Goal: Task Accomplishment & Management: Manage account settings

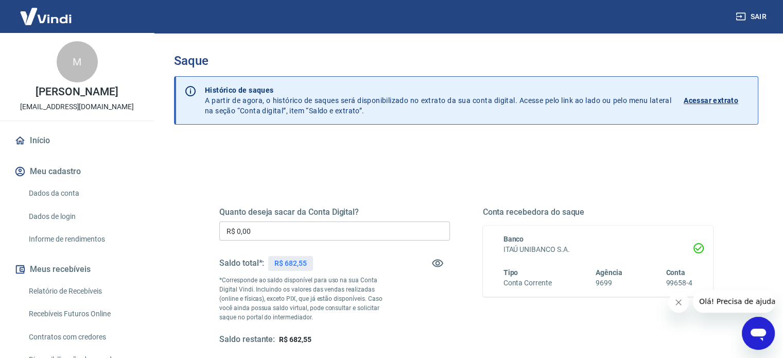
click at [323, 229] on input "R$ 0,00" at bounding box center [334, 230] width 231 height 19
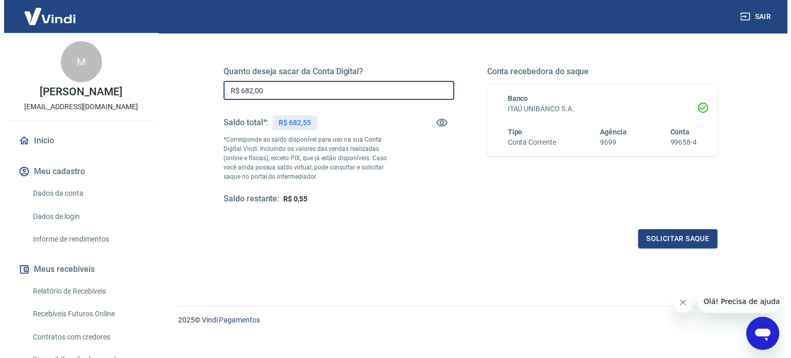
scroll to position [150, 0]
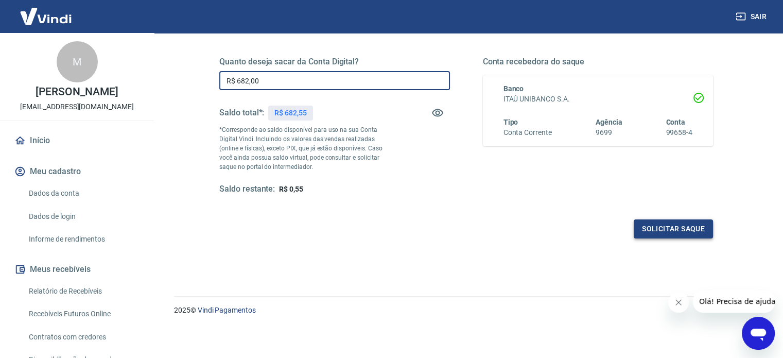
type input "R$ 682,00"
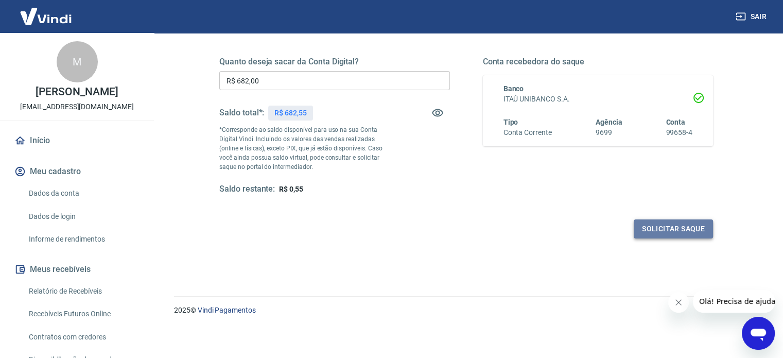
click at [685, 229] on button "Solicitar saque" at bounding box center [673, 228] width 79 height 19
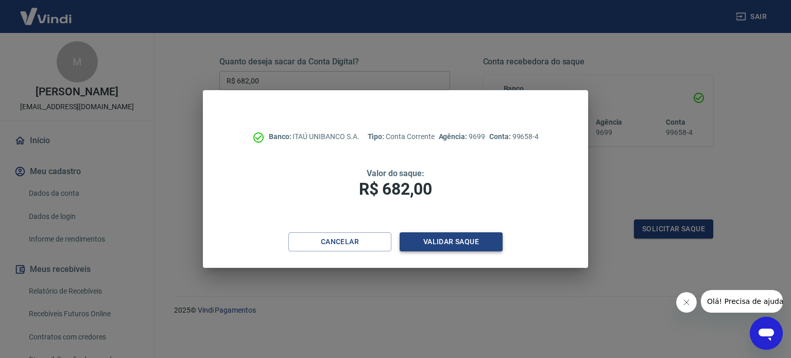
click at [459, 244] on button "Validar saque" at bounding box center [451, 241] width 103 height 19
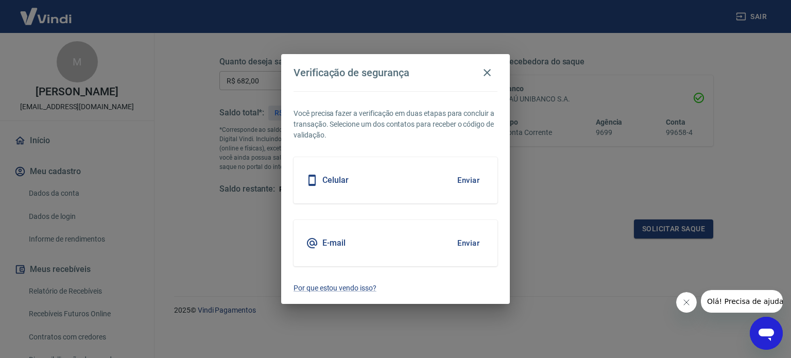
click at [461, 183] on button "Enviar" at bounding box center [468, 180] width 33 height 22
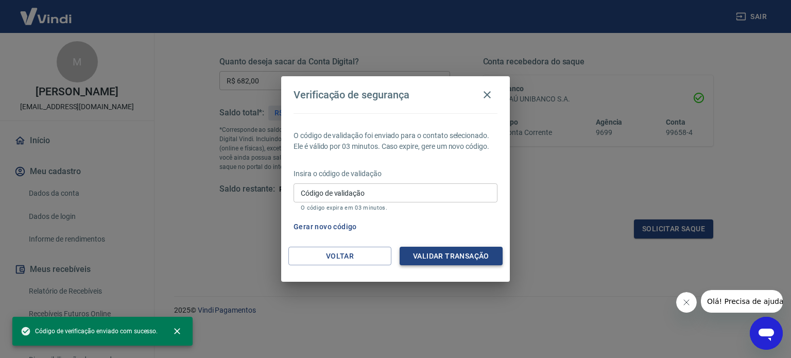
click at [460, 251] on button "Validar transação" at bounding box center [451, 256] width 103 height 19
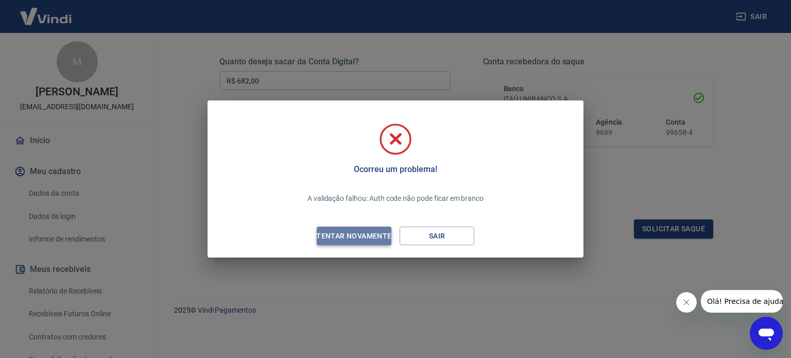
click at [371, 236] on div "Tentar novamente" at bounding box center [354, 236] width 100 height 13
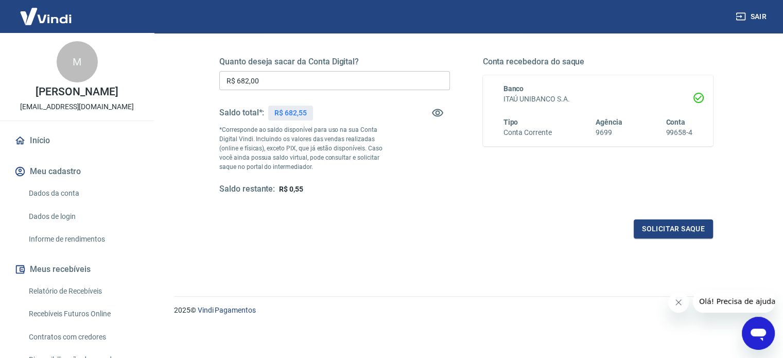
click at [327, 80] on input "R$ 682,00" at bounding box center [334, 80] width 231 height 19
click at [673, 225] on button "Solicitar saque" at bounding box center [673, 228] width 79 height 19
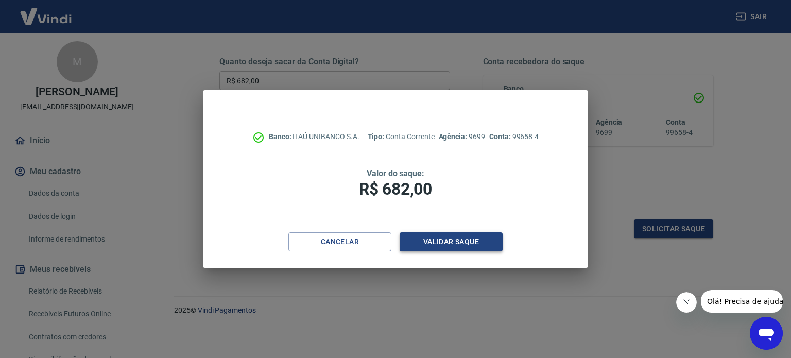
click at [421, 244] on button "Validar saque" at bounding box center [451, 241] width 103 height 19
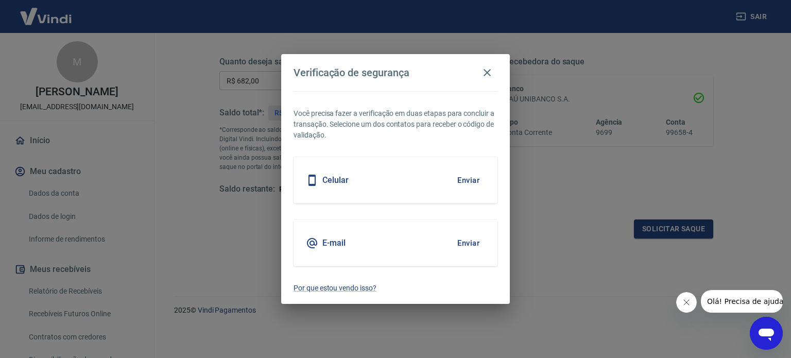
click at [462, 179] on button "Enviar" at bounding box center [468, 180] width 33 height 22
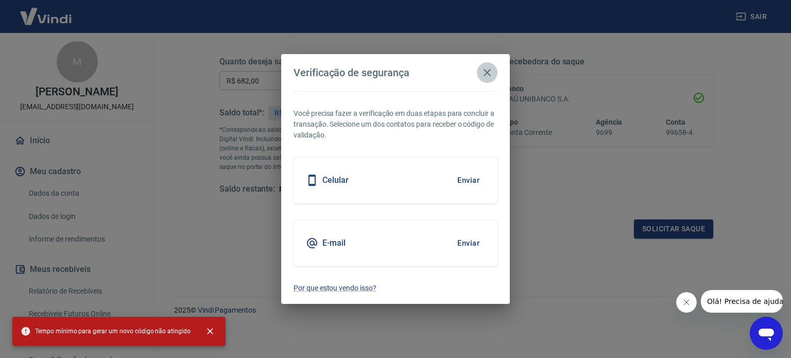
click at [493, 70] on icon "button" at bounding box center [487, 72] width 12 height 12
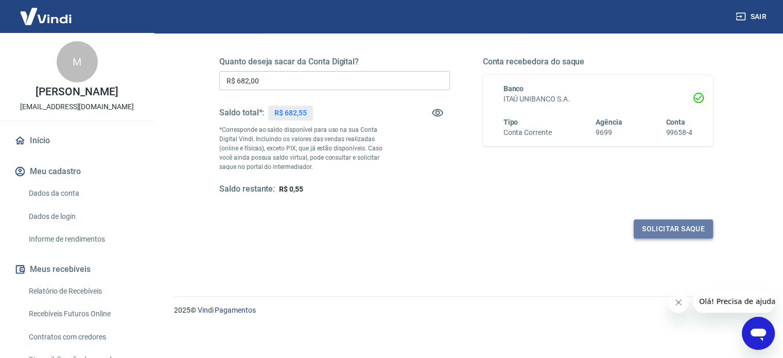
click at [680, 228] on button "Solicitar saque" at bounding box center [673, 228] width 79 height 19
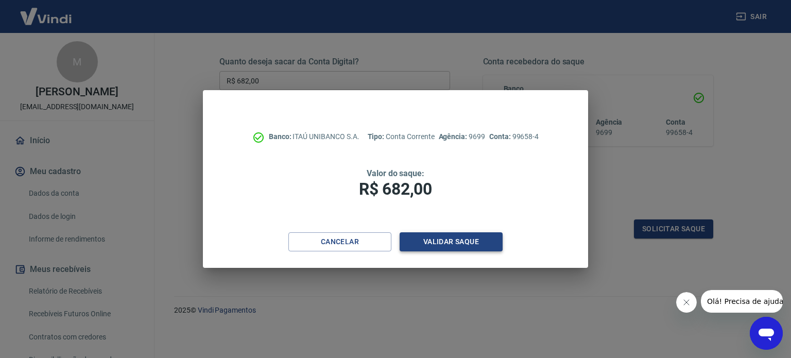
click at [446, 236] on button "Validar saque" at bounding box center [451, 241] width 103 height 19
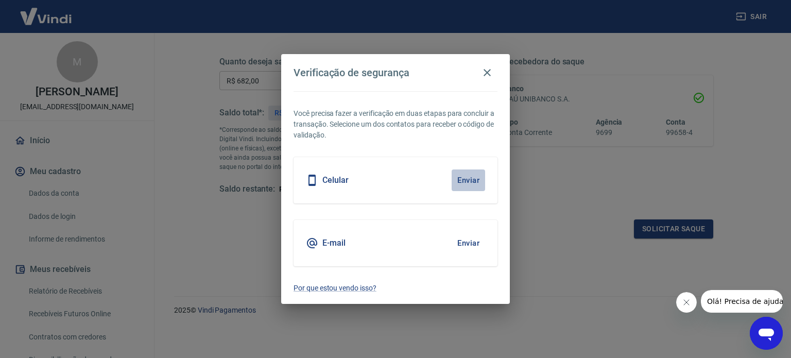
click at [453, 181] on button "Enviar" at bounding box center [468, 180] width 33 height 22
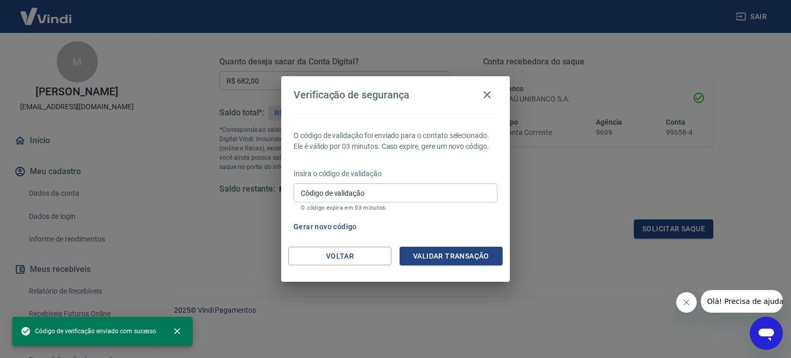
click at [424, 194] on input "Código de validação" at bounding box center [396, 192] width 204 height 19
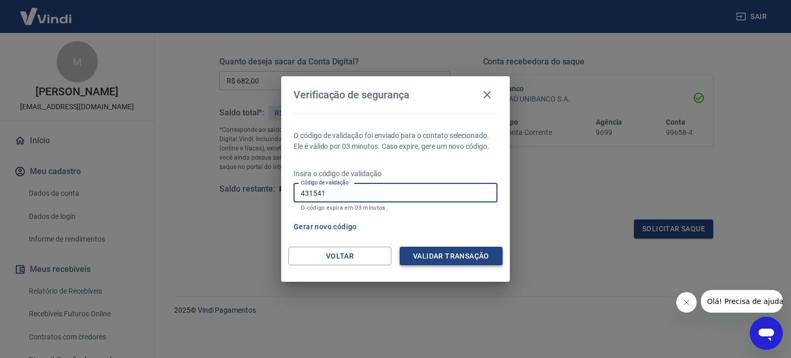
type input "431541"
click at [435, 255] on button "Validar transação" at bounding box center [451, 256] width 103 height 19
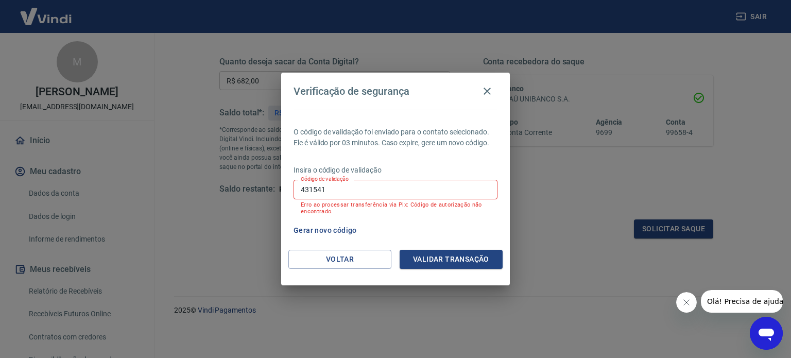
click at [361, 179] on div "Insira o código de validação Código de validação 431541 Código de validação Err…" at bounding box center [396, 191] width 204 height 52
drag, startPoint x: 359, startPoint y: 187, endPoint x: 256, endPoint y: 187, distance: 103.0
click at [256, 187] on div "Verificação de segurança O código de validação foi enviado para o contato selec…" at bounding box center [395, 179] width 791 height 358
type input "768672"
click at [410, 259] on button "Validar transação" at bounding box center [451, 259] width 103 height 19
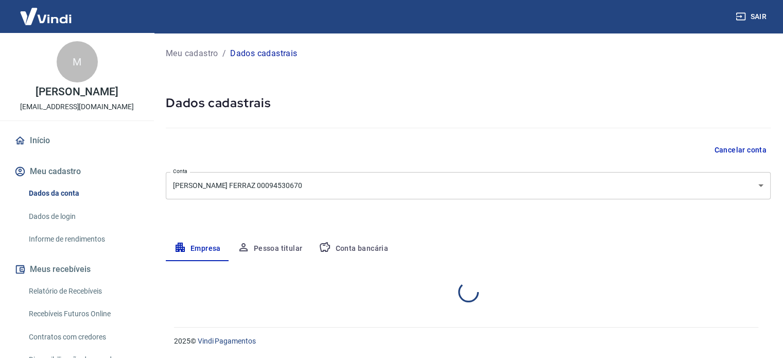
select select "MG"
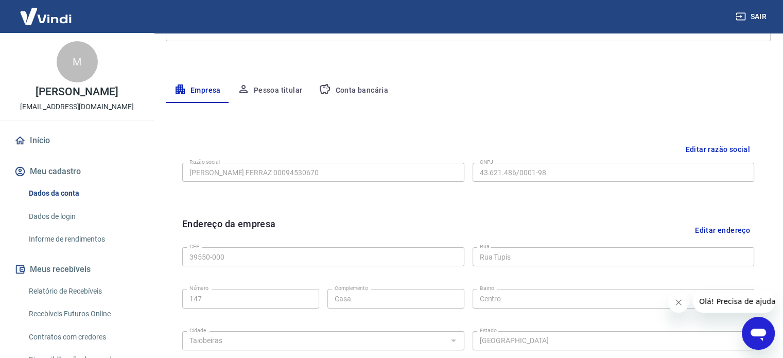
scroll to position [75, 0]
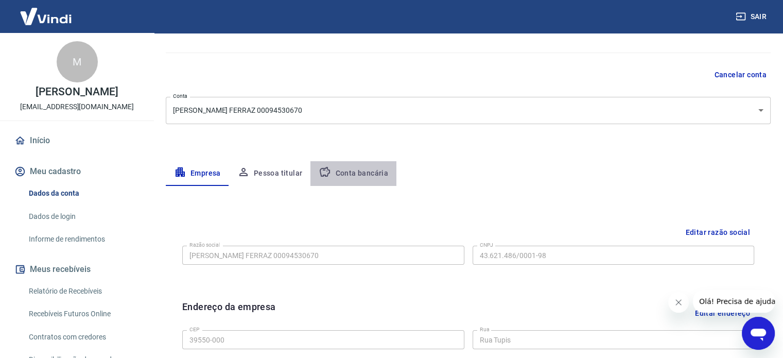
click at [369, 177] on button "Conta bancária" at bounding box center [354, 173] width 86 height 25
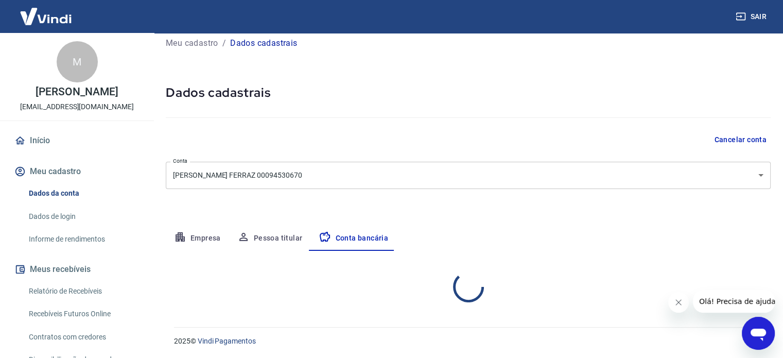
select select "1"
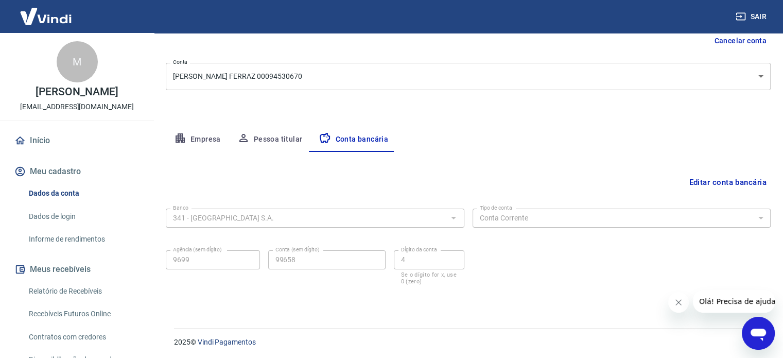
scroll to position [111, 0]
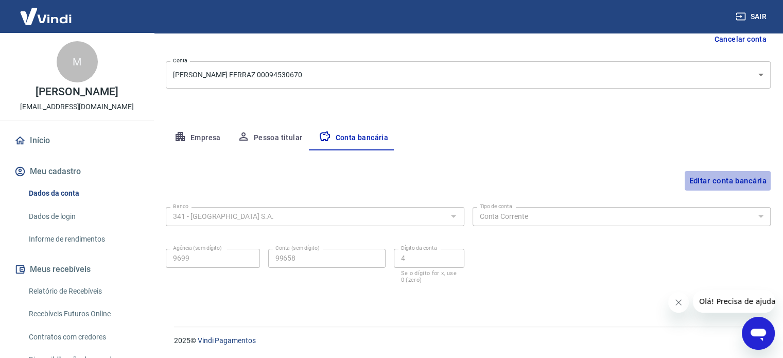
click at [701, 182] on button "Editar conta bancária" at bounding box center [728, 181] width 86 height 20
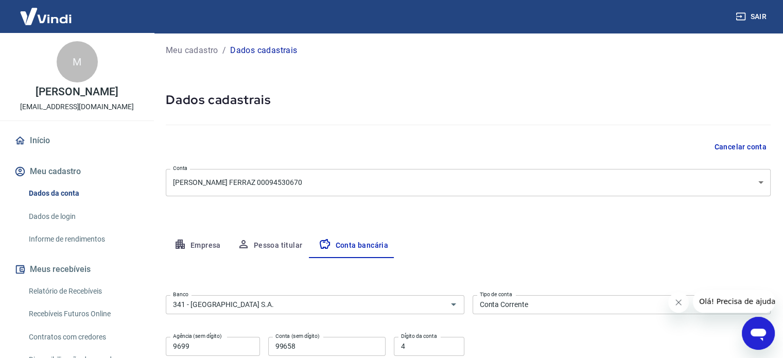
scroll to position [0, 0]
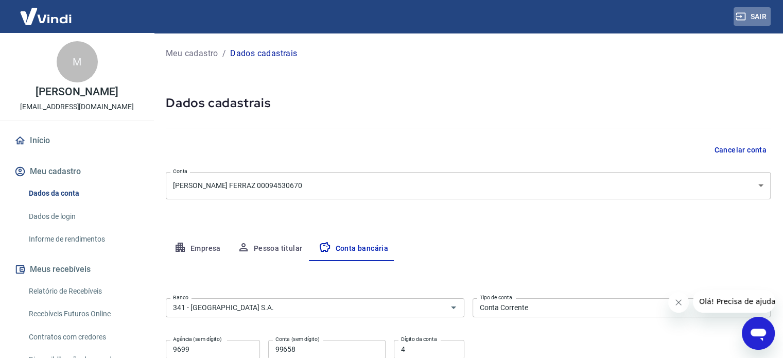
click at [760, 12] on button "Sair" at bounding box center [752, 16] width 37 height 19
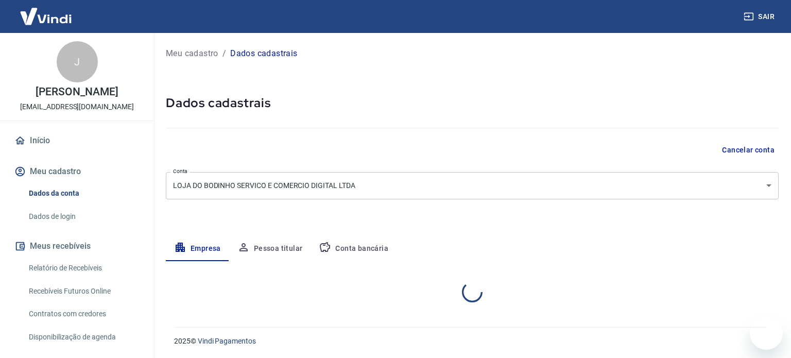
select select "MG"
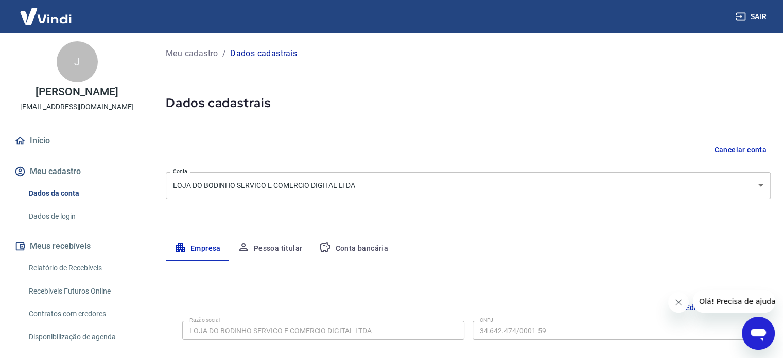
click at [357, 250] on button "Conta bancária" at bounding box center [354, 248] width 86 height 25
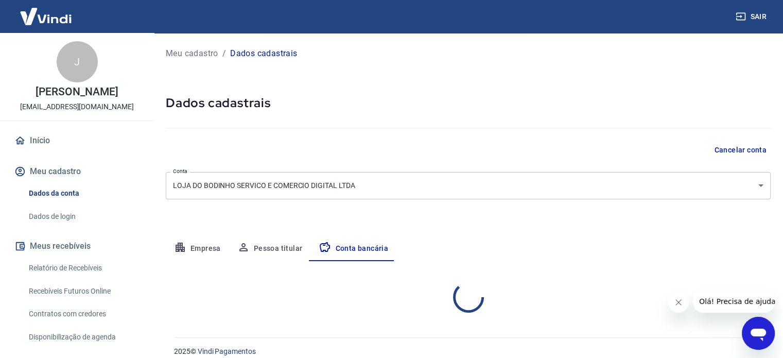
select select "1"
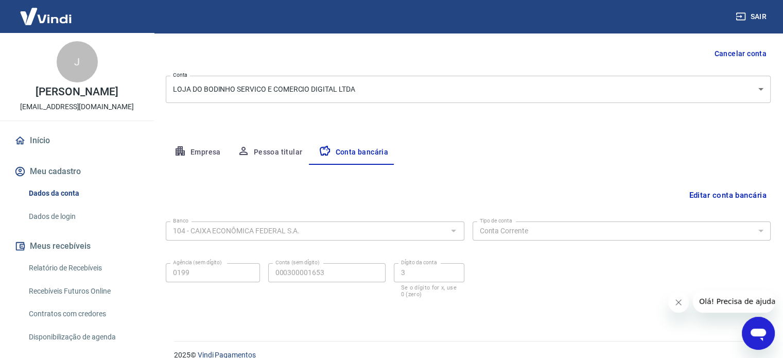
scroll to position [103, 0]
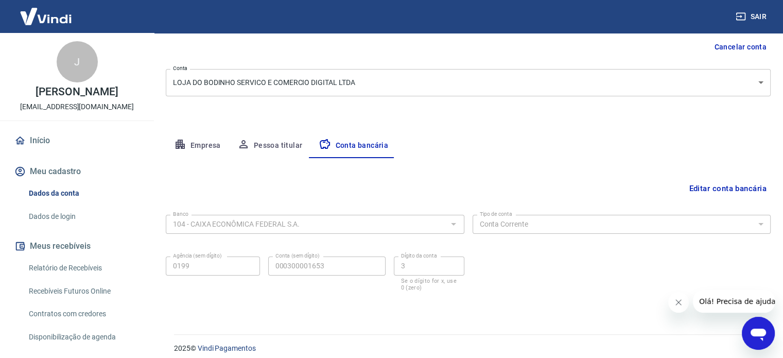
click at [737, 189] on button "Editar conta bancária" at bounding box center [728, 189] width 86 height 20
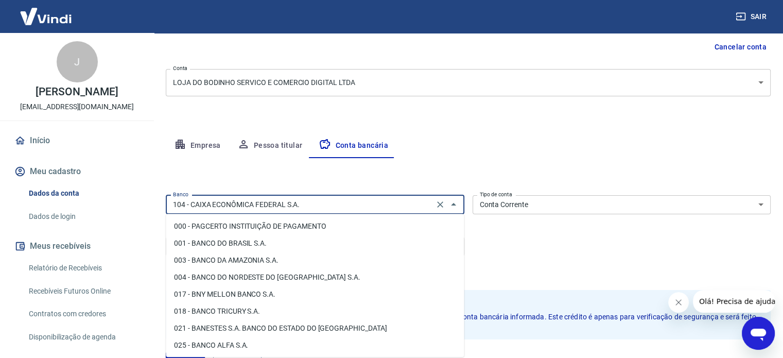
click at [352, 205] on input "104 - CAIXA ECONÔMICA FEDERAL S.A." at bounding box center [300, 204] width 262 height 13
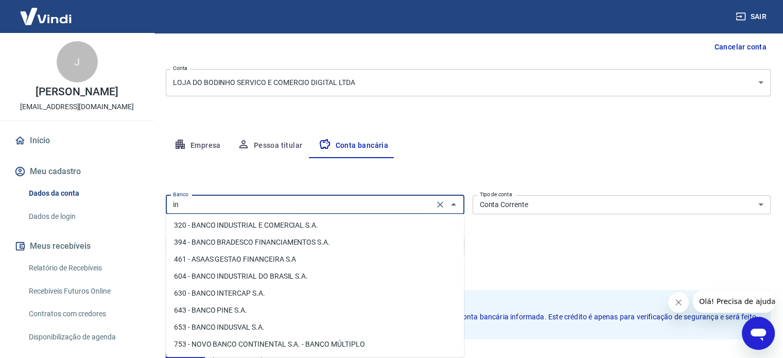
scroll to position [0, 0]
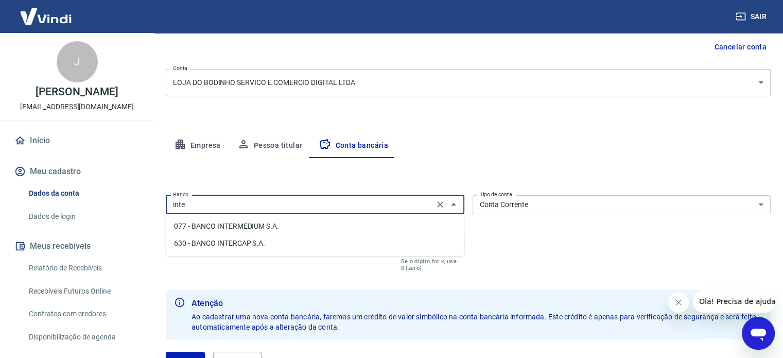
click at [321, 222] on li "077 - BANCO INTERMEDIUM S.A." at bounding box center [315, 226] width 298 height 17
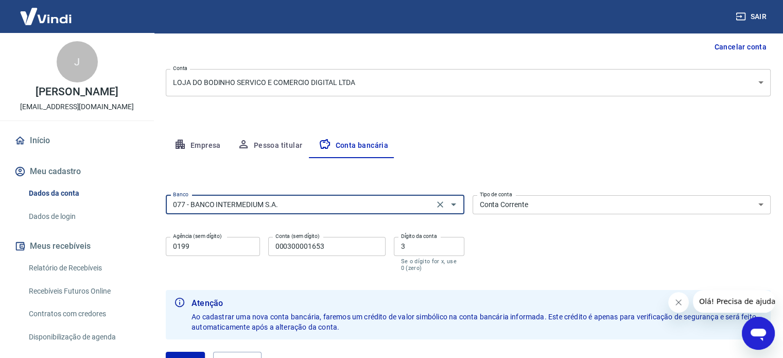
type input "077 - BANCO INTERMEDIUM S.A."
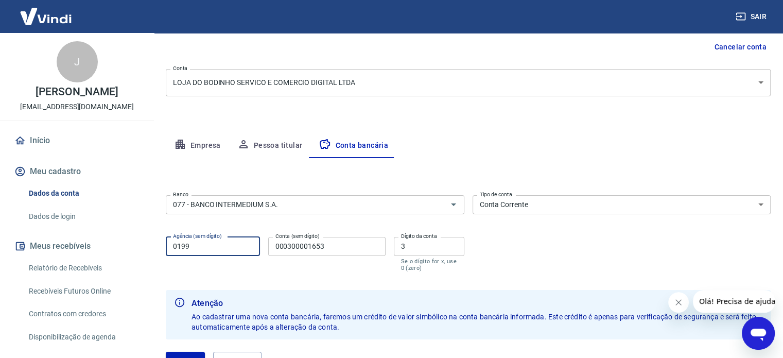
drag, startPoint x: 244, startPoint y: 244, endPoint x: 147, endPoint y: 250, distance: 96.5
click at [147, 250] on div "Sair J JOSÉ ANTONIO TEIXEIRA PIRES lojadobodinho@gmail.com Início Meu cadastro …" at bounding box center [391, 76] width 783 height 358
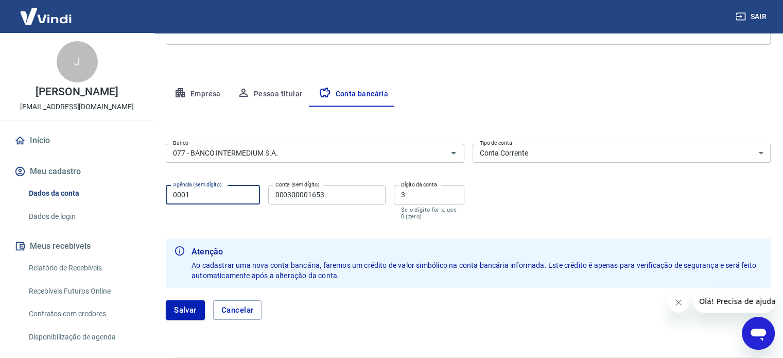
type input "0001"
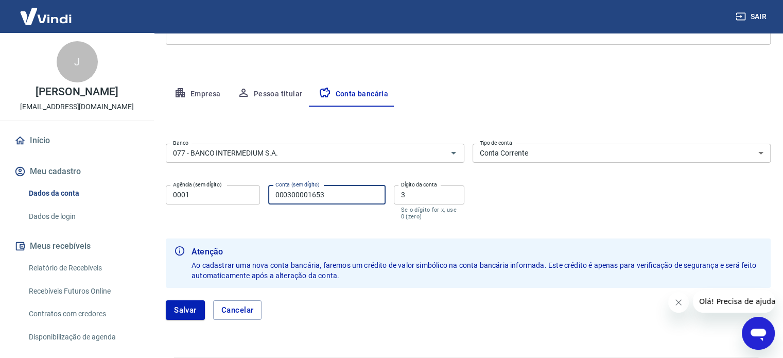
drag, startPoint x: 337, startPoint y: 198, endPoint x: 179, endPoint y: 196, distance: 158.1
click at [179, 196] on div "Agência (sem dígito) 0001 Agência (sem dígito) Conta (sem dígito) 000300001653 …" at bounding box center [315, 201] width 299 height 41
type input "22788301"
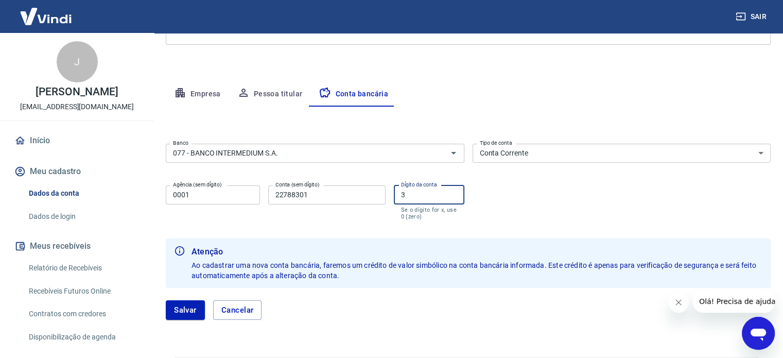
drag, startPoint x: 406, startPoint y: 194, endPoint x: 398, endPoint y: 196, distance: 8.5
click at [398, 196] on input "3" at bounding box center [429, 194] width 71 height 19
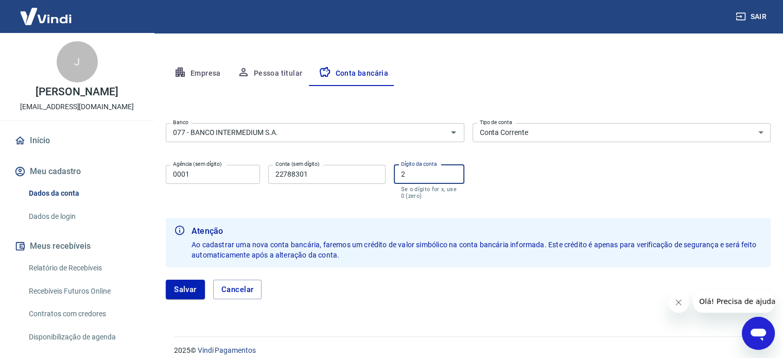
scroll to position [185, 0]
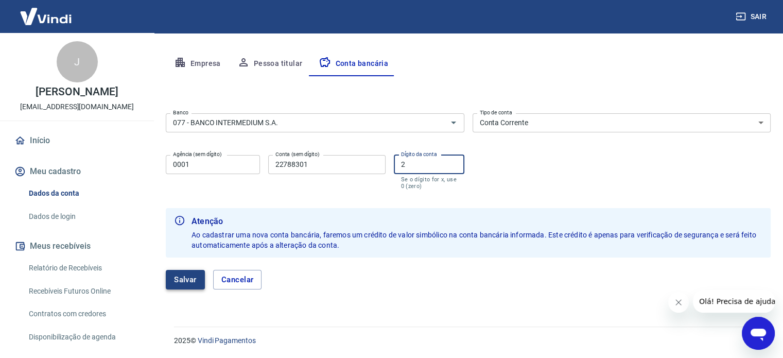
type input "2"
click at [182, 271] on button "Salvar" at bounding box center [185, 280] width 39 height 20
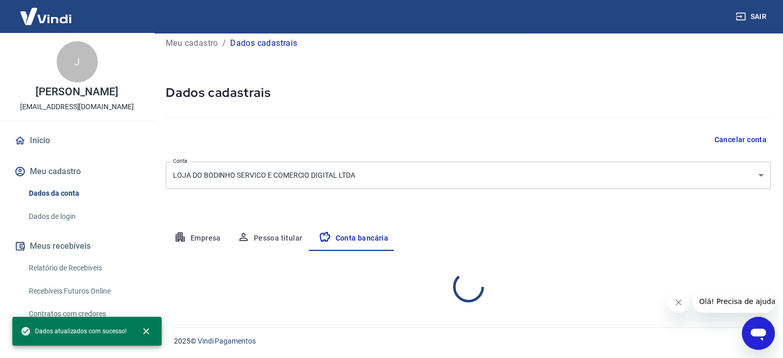
select select "1"
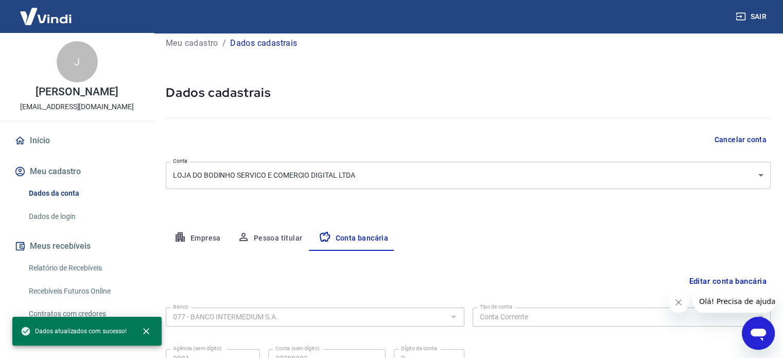
scroll to position [111, 0]
